Goal: Information Seeking & Learning: Understand process/instructions

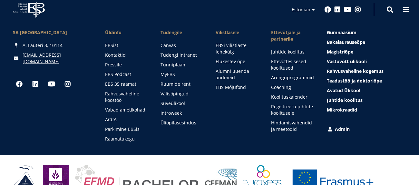
scroll to position [905, 0]
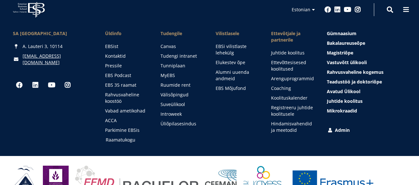
click at [128, 137] on link "Raamatukogu" at bounding box center [127, 140] width 43 height 6
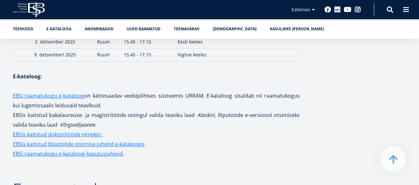
scroll to position [976, 0]
drag, startPoint x: 214, startPoint y: 109, endPoint x: 180, endPoint y: 110, distance: 33.9
click at [180, 110] on p "EBSi raamatukogu e-kataloog on kättesaadav veebipõhises süsteemis URRAM. E-kata…" at bounding box center [156, 125] width 287 height 68
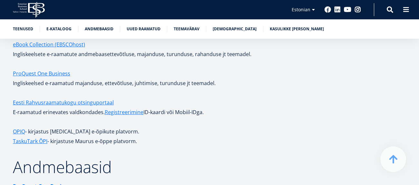
scroll to position [0, 0]
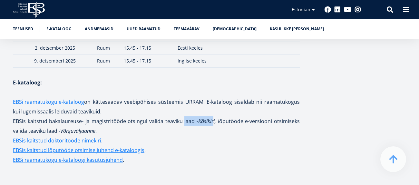
click at [77, 97] on link "EBSi raamatukogu e-kataloog" at bounding box center [48, 102] width 71 height 10
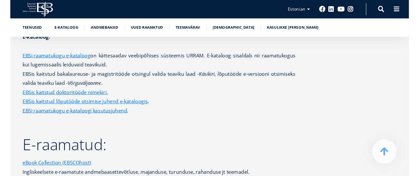
scroll to position [1013, 0]
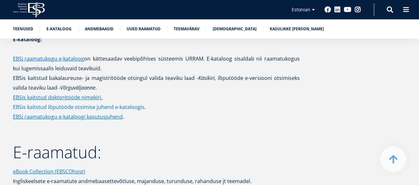
click at [87, 102] on link "EBSis kaitstud lõputööde otsimise juhend e-kataloogis" at bounding box center [79, 107] width 132 height 10
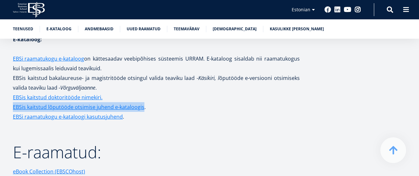
click at [121, 82] on p "EBSi raamatukogu e-kataloog on kättesaadav veebipõhises süsteemis URRAM. E-kata…" at bounding box center [156, 88] width 287 height 68
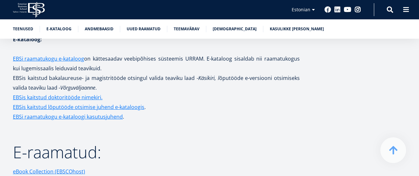
scroll to position [1011, 0]
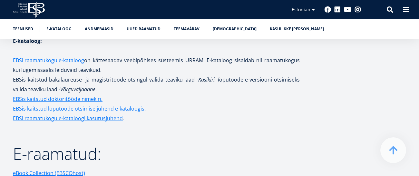
click at [79, 58] on link "EBSi raamatukogu e-kataloog" at bounding box center [48, 60] width 71 height 10
